Goal: Task Accomplishment & Management: Use online tool/utility

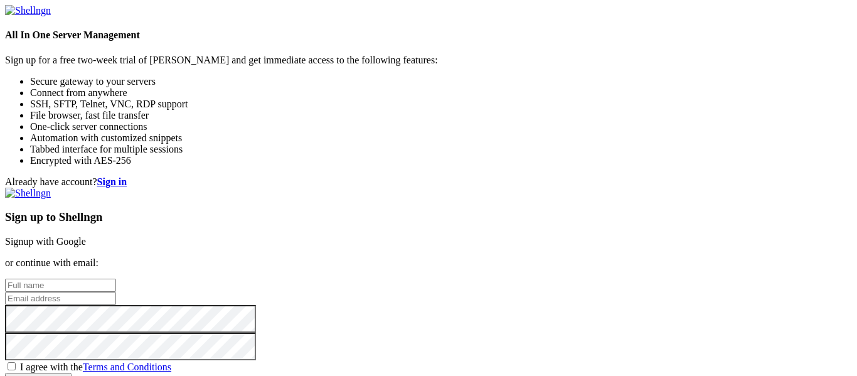
click at [86, 236] on link "Signup with Google" at bounding box center [45, 241] width 81 height 11
click at [116, 279] on input "text" at bounding box center [60, 285] width 111 height 13
type input "kevin matta"
click at [116, 292] on input "email" at bounding box center [60, 298] width 111 height 13
type input "[EMAIL_ADDRESS][DOMAIN_NAME]"
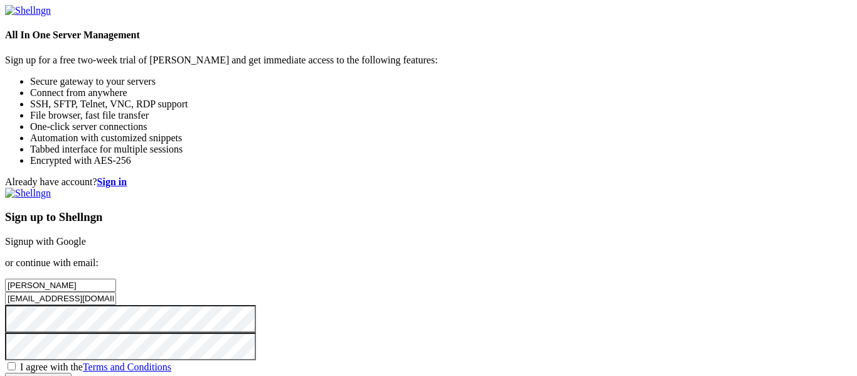
click at [171, 361] on span "I agree with the Terms and Conditions" at bounding box center [95, 366] width 151 height 11
click at [16, 362] on input "I agree with the Terms and Conditions" at bounding box center [12, 366] width 8 height 8
checkbox input "true"
click at [72, 373] on input "Create account" at bounding box center [38, 379] width 66 height 13
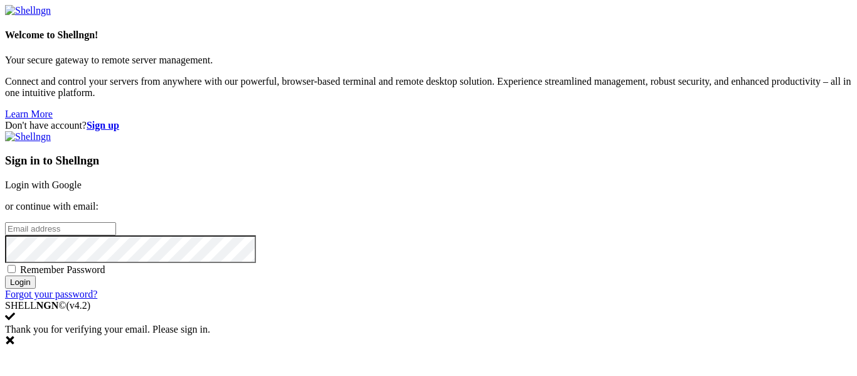
type input "[EMAIL_ADDRESS][DOMAIN_NAME]"
click at [105, 264] on span "Remember Password" at bounding box center [62, 269] width 85 height 11
click at [16, 265] on input "Remember Password" at bounding box center [12, 269] width 8 height 8
checkbox input "true"
click at [36, 289] on input "Login" at bounding box center [20, 281] width 31 height 13
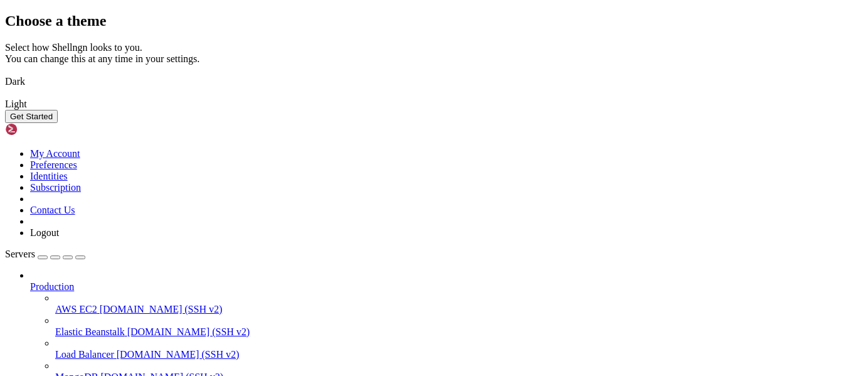
click at [5, 73] on img at bounding box center [5, 73] width 0 height 0
click at [58, 123] on button "Get Started" at bounding box center [31, 116] width 53 height 13
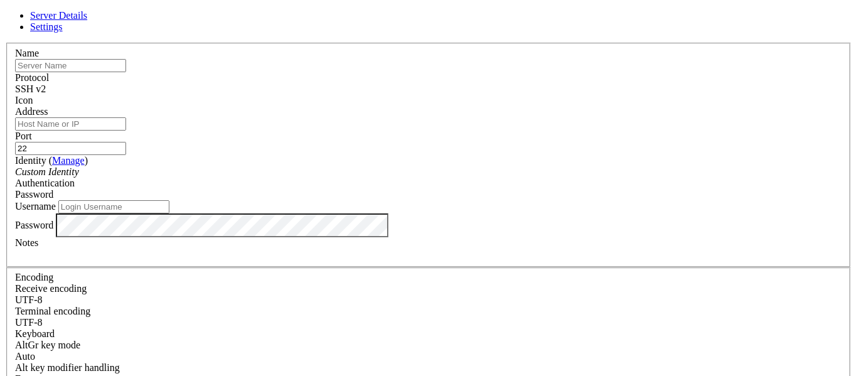
type input "[EMAIL_ADDRESS][DOMAIN_NAME]"
click at [126, 72] on input "text" at bounding box center [70, 65] width 111 height 13
type input "g"
type input "clash"
click at [321, 55] on div "Name clash Protocol SSH v2 Icon Address Port 22 ( Manage )" at bounding box center [428, 273] width 847 height 461
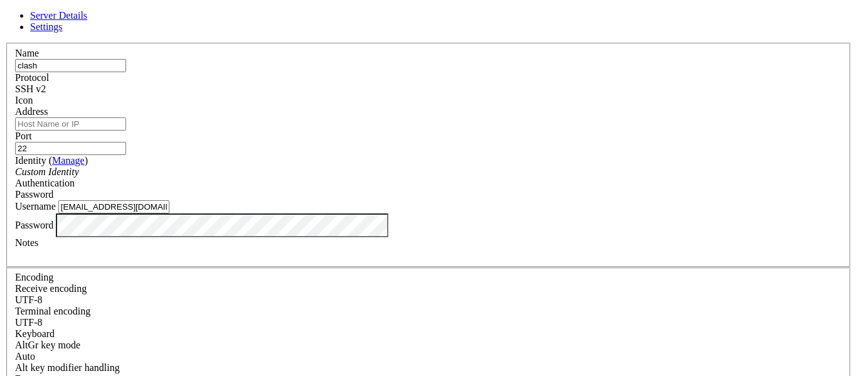
click at [126, 130] on input "Address" at bounding box center [70, 123] width 111 height 13
paste input "[TECHNICAL_ID]"
type input "[TECHNICAL_ID]"
click at [376, 178] on div "Custom Identity" at bounding box center [428, 171] width 827 height 11
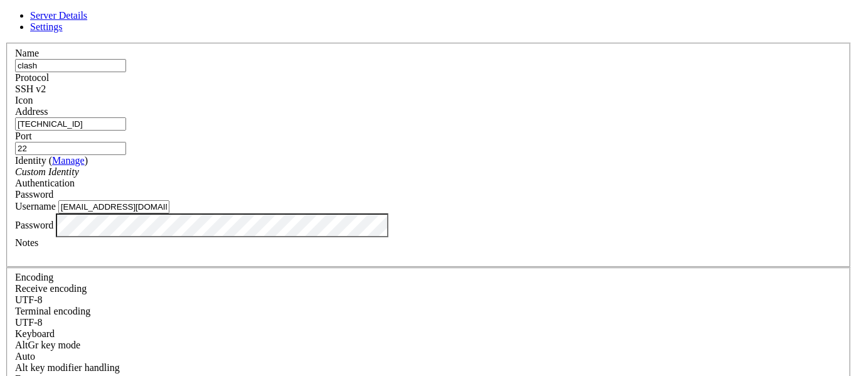
click at [53, 189] on span "Password" at bounding box center [34, 194] width 38 height 11
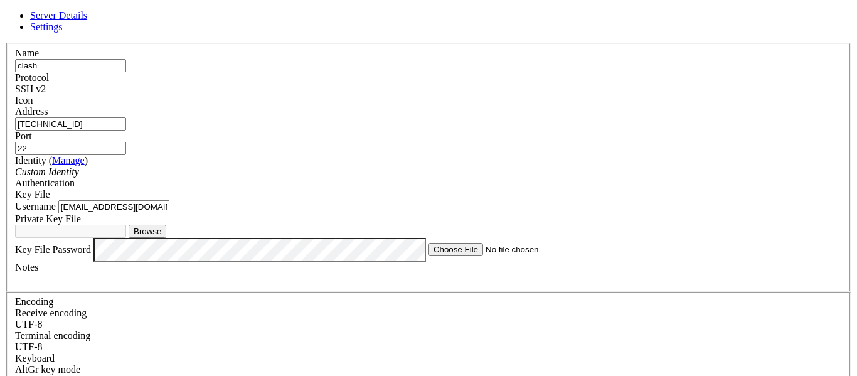
scroll to position [76, 0]
click at [166, 225] on button "Browse" at bounding box center [148, 231] width 38 height 13
type input "Gabbe.pem"
click at [169, 200] on input "[EMAIL_ADDRESS][DOMAIN_NAME]" at bounding box center [113, 206] width 111 height 13
type input "q"
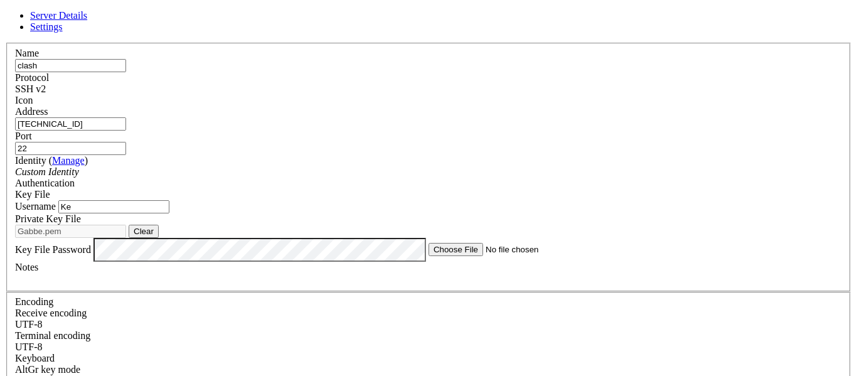
type input "K"
type input "Zatara81"
click at [38, 264] on label "Notes" at bounding box center [26, 267] width 23 height 11
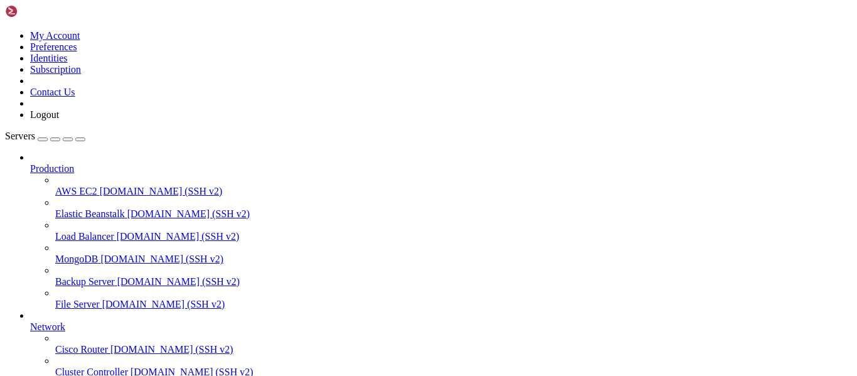
scroll to position [130, 0]
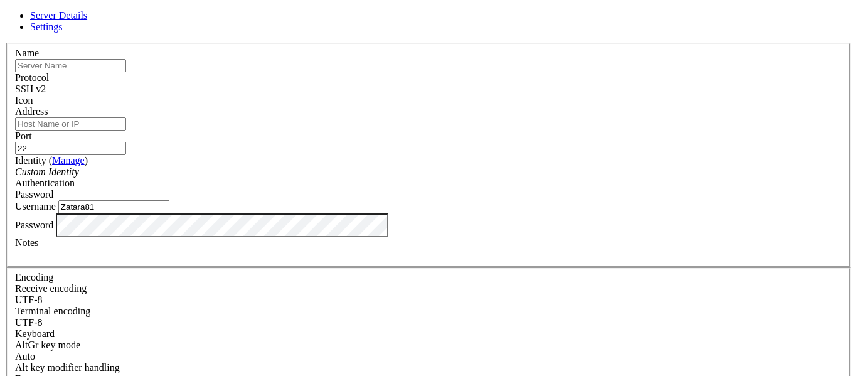
click at [169, 213] on input "Zatara81" at bounding box center [113, 206] width 111 height 13
type input "Z"
type input "[EMAIL_ADDRESS][DOMAIN_NAME]"
click at [126, 72] on input "text" at bounding box center [70, 65] width 111 height 13
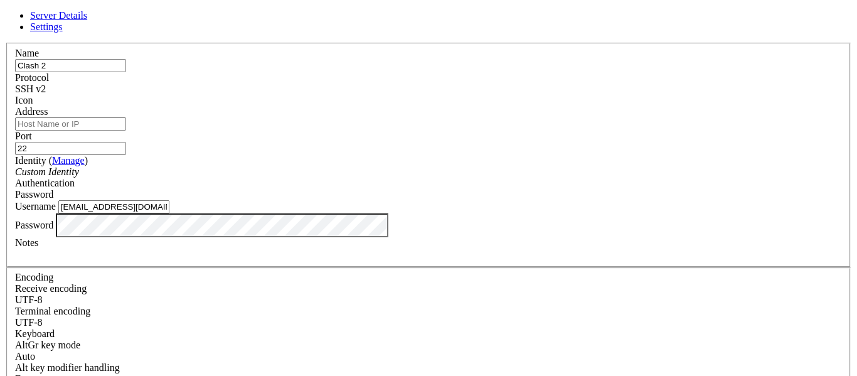
type input "Clash 2"
click at [126, 130] on input "Address" at bounding box center [70, 123] width 111 height 13
type input "[TECHNICAL_ID]"
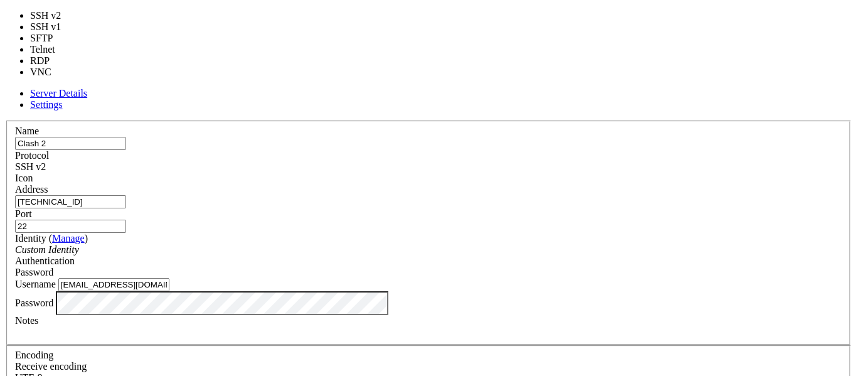
click at [501, 161] on div "SSH v2" at bounding box center [428, 166] width 827 height 11
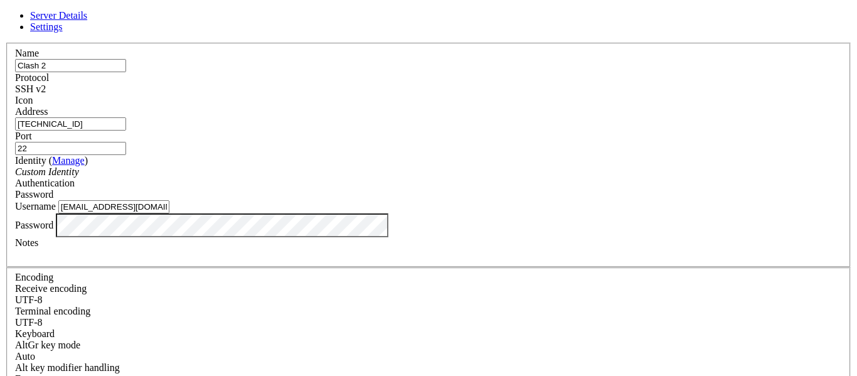
click at [53, 189] on span "Password" at bounding box center [34, 194] width 38 height 11
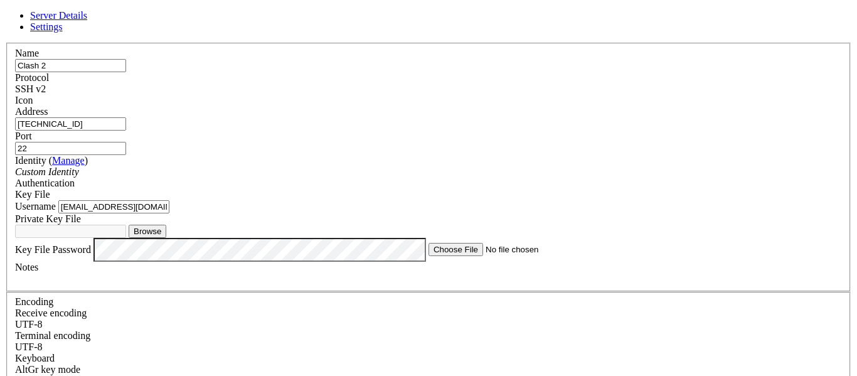
click at [166, 238] on button "Browse" at bounding box center [148, 231] width 38 height 13
type input "Gabbe.pem"
click at [159, 225] on button "Clear" at bounding box center [144, 231] width 30 height 13
click at [548, 189] on div "Key File" at bounding box center [428, 194] width 827 height 11
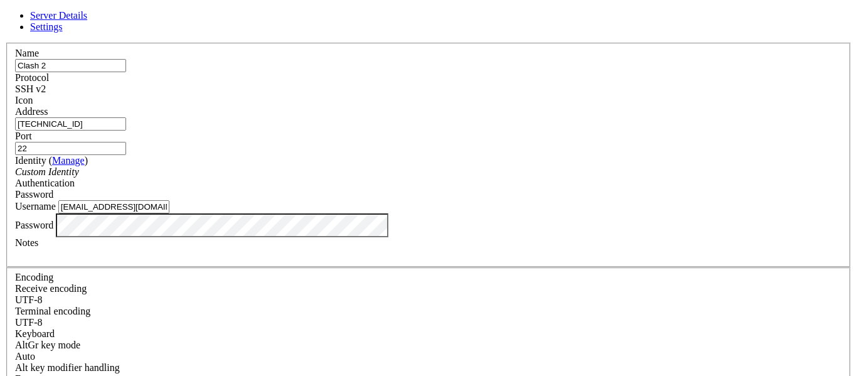
scroll to position [0, 0]
click at [417, 178] on div "Custom Identity" at bounding box center [428, 171] width 827 height 11
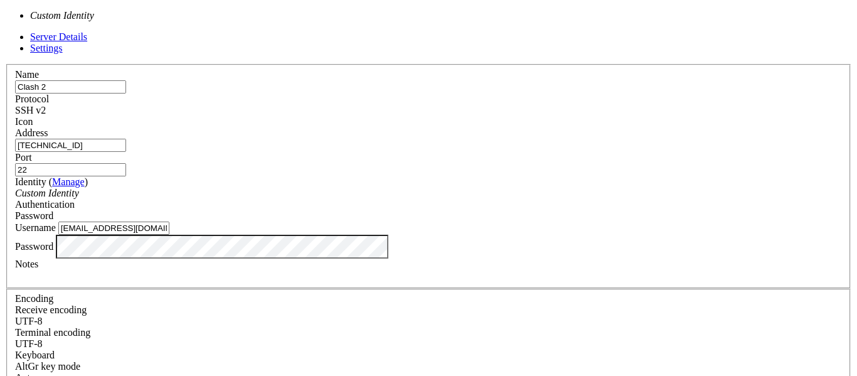
click at [417, 188] on div "Custom Identity" at bounding box center [428, 193] width 827 height 11
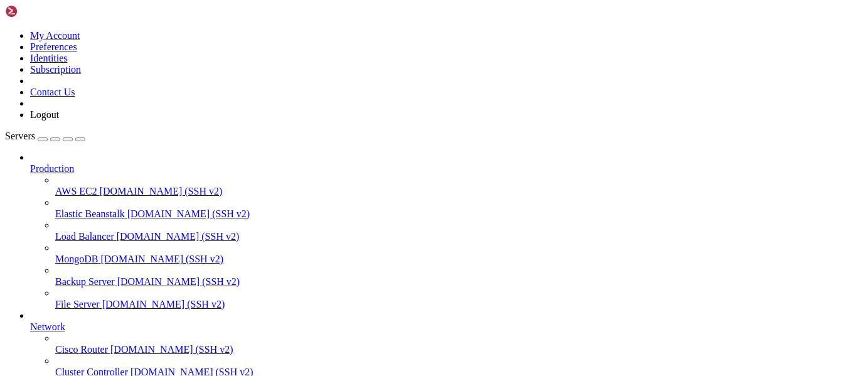
scroll to position [164, 0]
click at [5, 30] on icon at bounding box center [5, 30] width 0 height 0
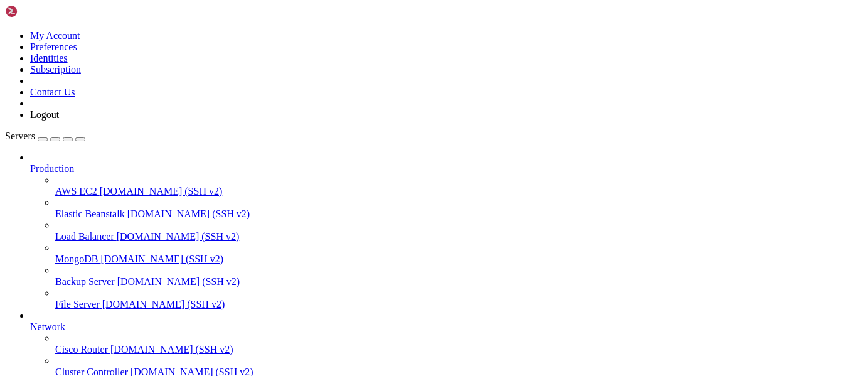
click at [128, 186] on link "AWS EC2 [DOMAIN_NAME] (SSH v2)" at bounding box center [453, 191] width 797 height 11
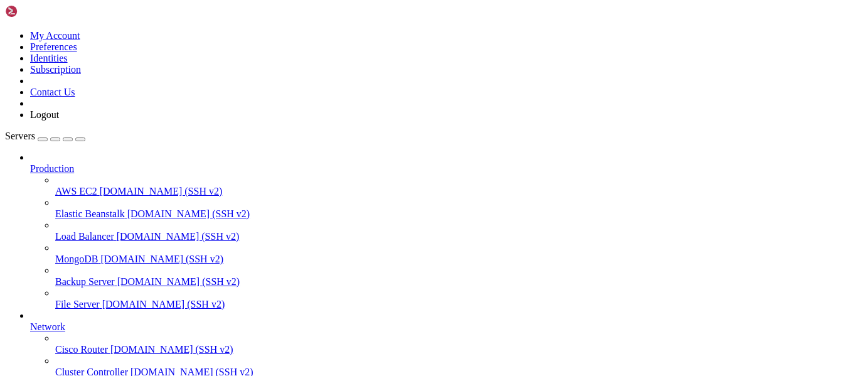
click at [5, 30] on link at bounding box center [5, 30] width 0 height 0
click at [26, 15] on img at bounding box center [41, 11] width 72 height 13
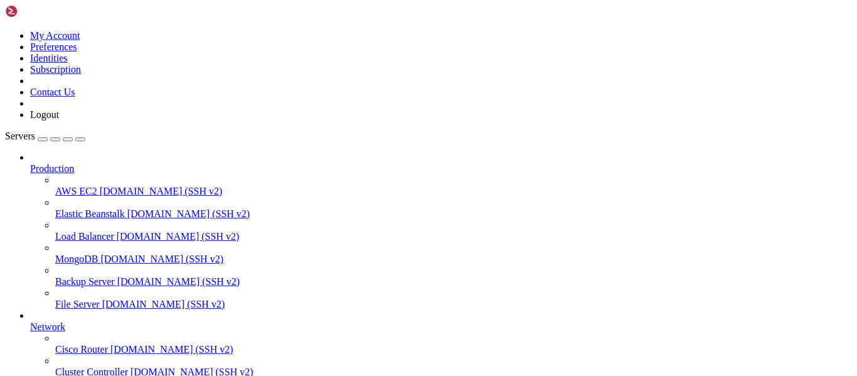
click at [38, 18] on img at bounding box center [41, 11] width 72 height 13
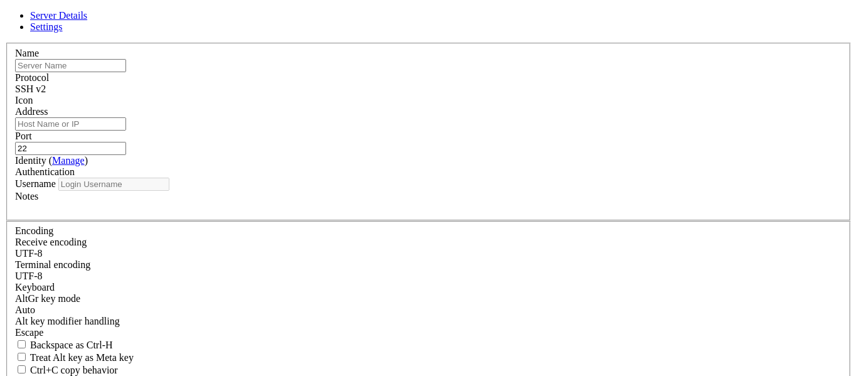
type input "[EMAIL_ADDRESS][DOMAIN_NAME]"
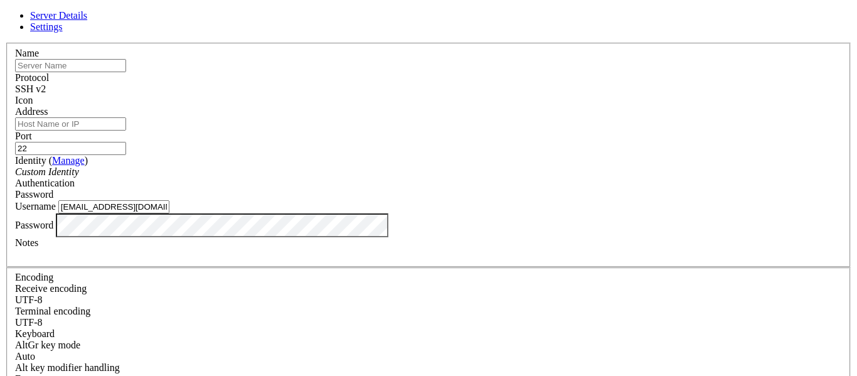
click at [126, 72] on input "text" at bounding box center [70, 65] width 111 height 13
click at [249, 77] on div "Name Protocol SSH v2 Icon Address Port 22 ( Manage )" at bounding box center [428, 273] width 847 height 461
click at [126, 128] on input "Address" at bounding box center [70, 123] width 111 height 13
paste input "[TECHNICAL_ID]"
type input "[TECHNICAL_ID]"
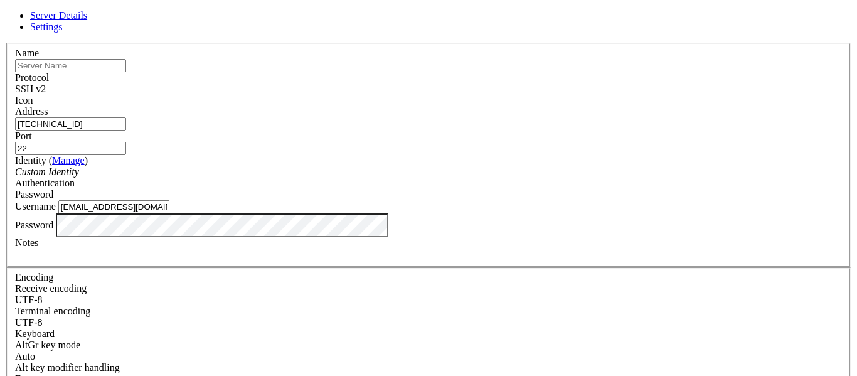
click at [126, 72] on input "text" at bounding box center [70, 65] width 111 height 13
type input "linux 1"
drag, startPoint x: 385, startPoint y: 221, endPoint x: 211, endPoint y: 220, distance: 173.8
click at [211, 220] on div "Server Details Settings Name linux 1 Protocol SSH v2 Icon" at bounding box center [428, 269] width 847 height 518
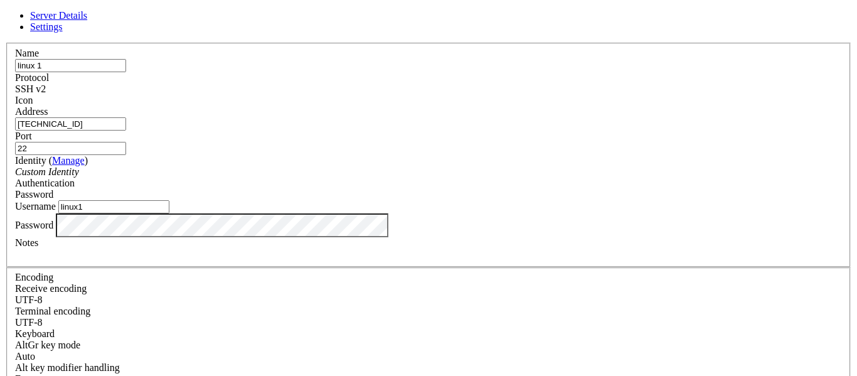
type input "linux1"
click at [53, 189] on span "Password" at bounding box center [34, 194] width 38 height 11
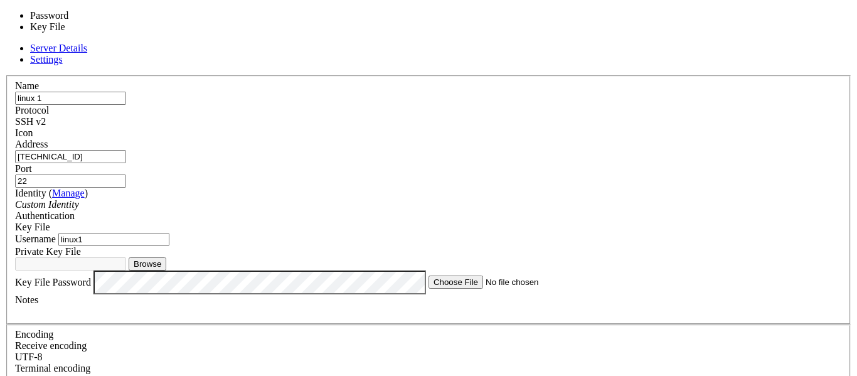
click at [576, 221] on div "Key File" at bounding box center [428, 226] width 827 height 11
click at [558, 221] on div "Key File" at bounding box center [428, 226] width 827 height 11
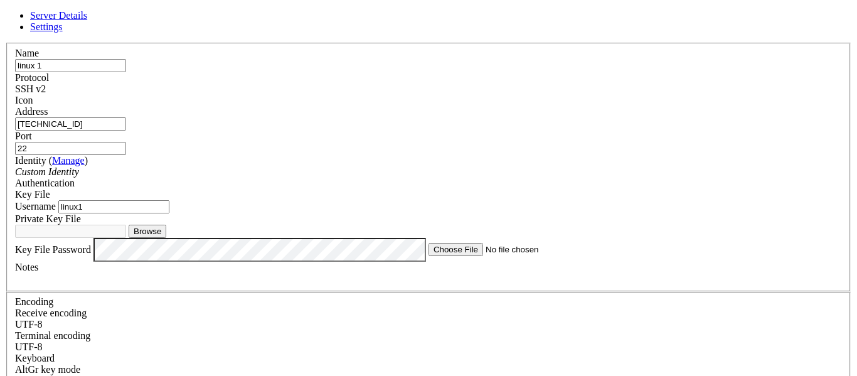
click at [166, 238] on button "Browse" at bounding box center [148, 231] width 38 height 13
type input "Gabbe.pem"
click at [539, 238] on div "Key File Password" at bounding box center [428, 250] width 827 height 24
click at [531, 238] on div "Key File Password" at bounding box center [428, 250] width 827 height 24
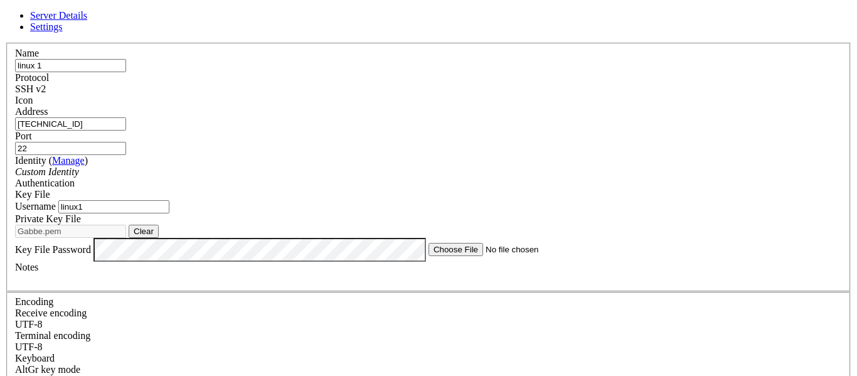
click at [91, 243] on label "Key File Password" at bounding box center [53, 248] width 76 height 11
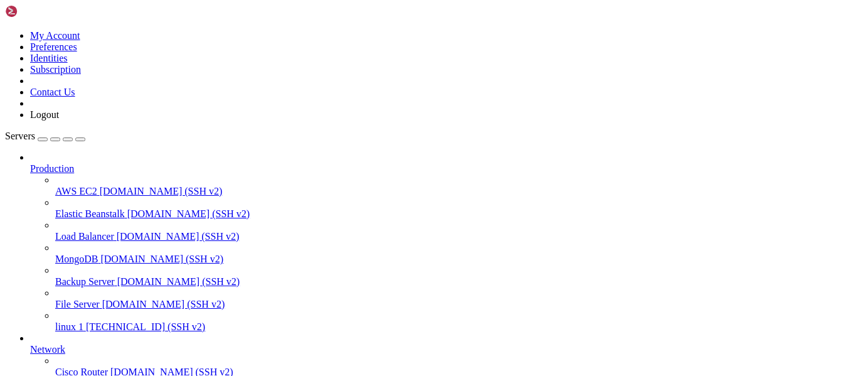
scroll to position [71, 0]
drag, startPoint x: 13, startPoint y: 758, endPoint x: 223, endPoint y: 932, distance: 273.2
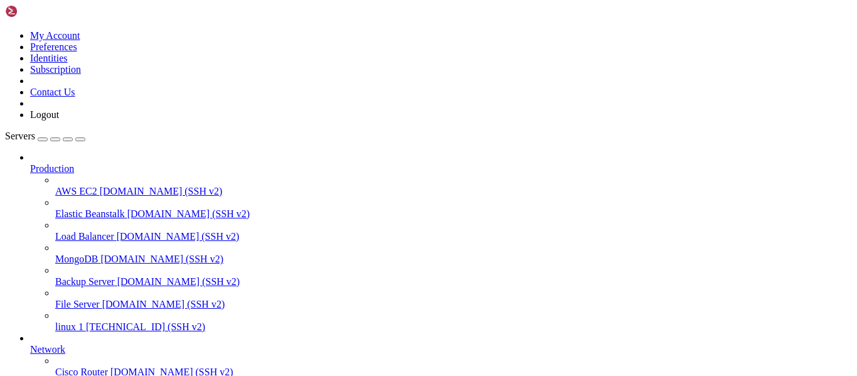
drag, startPoint x: 8, startPoint y: 752, endPoint x: 302, endPoint y: 1015, distance: 395.0
